Goal: Task Accomplishment & Management: Use online tool/utility

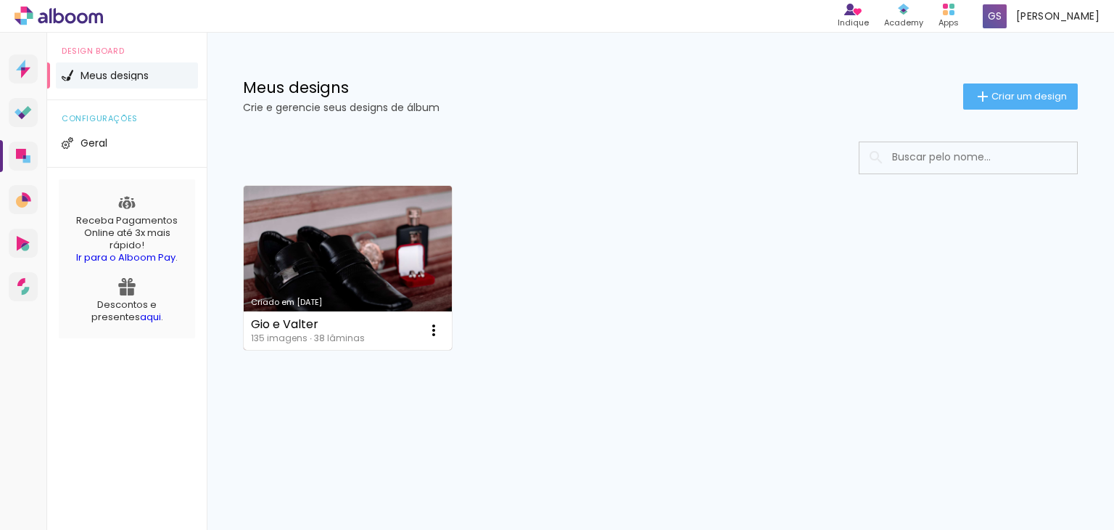
click at [351, 229] on link "Criado em [DATE]" at bounding box center [348, 268] width 208 height 164
